Goal: Find specific page/section: Find specific page/section

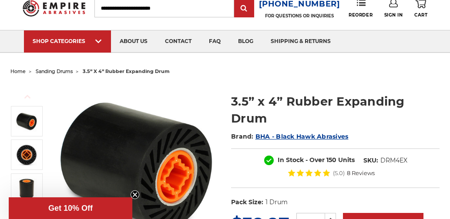
scroll to position [43, 0]
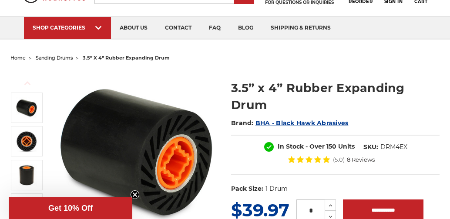
click at [53, 56] on span "sanding drums" at bounding box center [54, 58] width 37 height 6
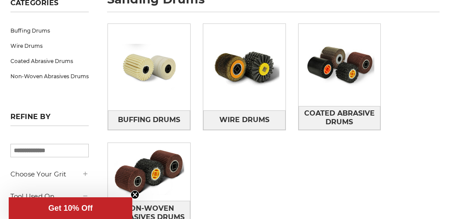
scroll to position [130, 0]
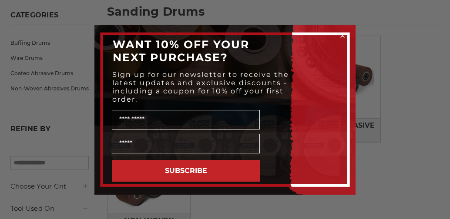
click at [340, 34] on circle "Close dialog" at bounding box center [342, 35] width 8 height 8
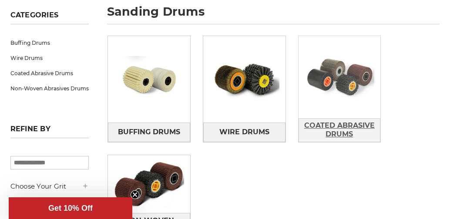
click at [330, 127] on span "Coated Abrasive Drums" at bounding box center [339, 129] width 81 height 23
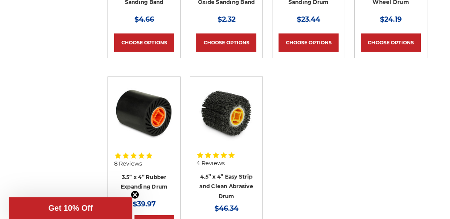
scroll to position [348, 0]
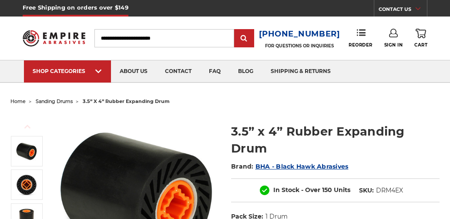
scroll to position [43, 0]
